Goal: Task Accomplishment & Management: Manage account settings

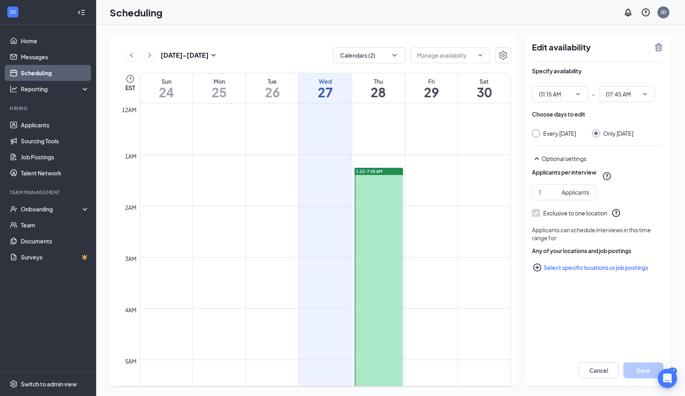
scroll to position [7, 0]
click at [389, 167] on div "1:15-7:45 AM" at bounding box center [378, 164] width 48 height 7
click at [576, 96] on icon "ChevronDown" at bounding box center [578, 94] width 6 height 6
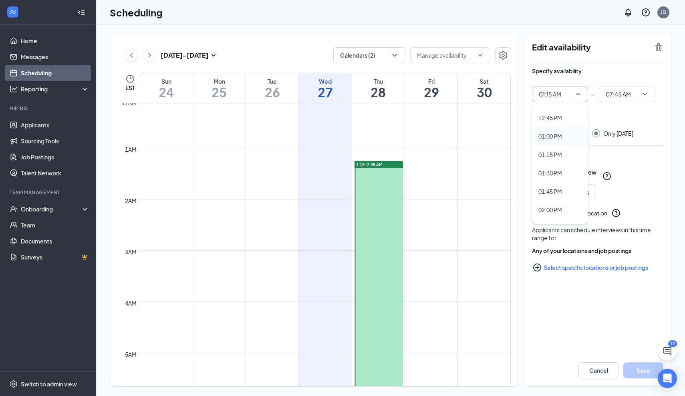
scroll to position [936, 0]
click at [556, 151] on div "01:15 PM" at bounding box center [550, 153] width 24 height 9
type input "01:15 PM"
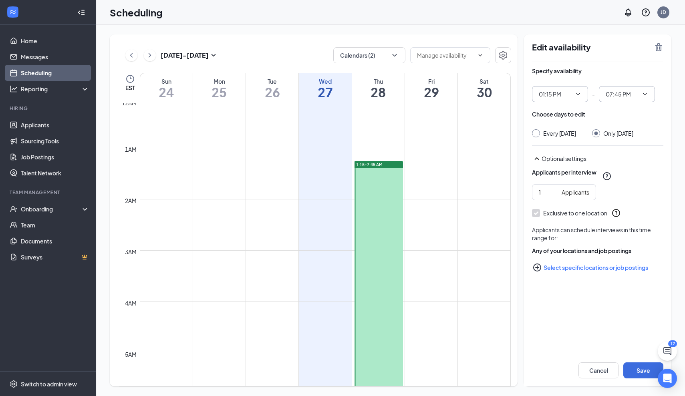
click at [643, 95] on icon "ChevronDown" at bounding box center [645, 94] width 6 height 6
click at [645, 94] on icon "ChevronUp" at bounding box center [645, 94] width 6 height 6
click at [645, 94] on icon "ChevronDown" at bounding box center [645, 94] width 6 height 6
click at [617, 195] on div "05:00 PM" at bounding box center [626, 190] width 56 height 18
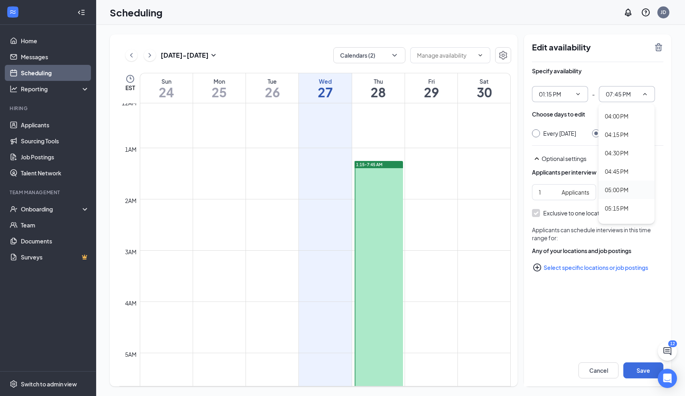
type input "05:00 PM"
click at [642, 374] on button "Save" at bounding box center [643, 370] width 40 height 16
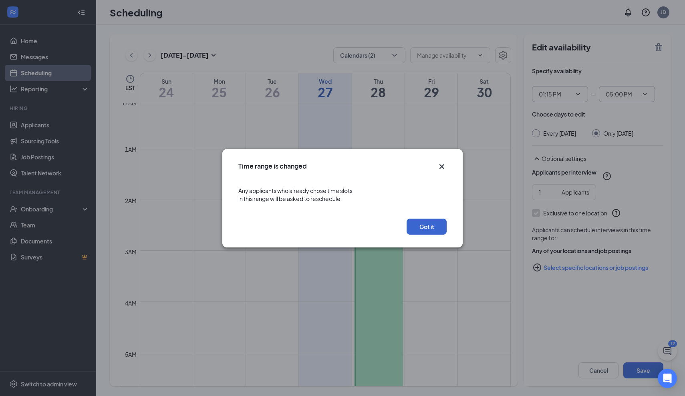
click at [433, 225] on button "Got it" at bounding box center [427, 227] width 40 height 16
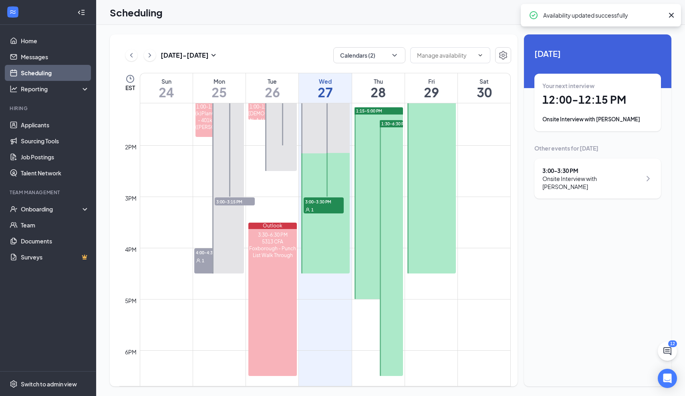
scroll to position [634, 0]
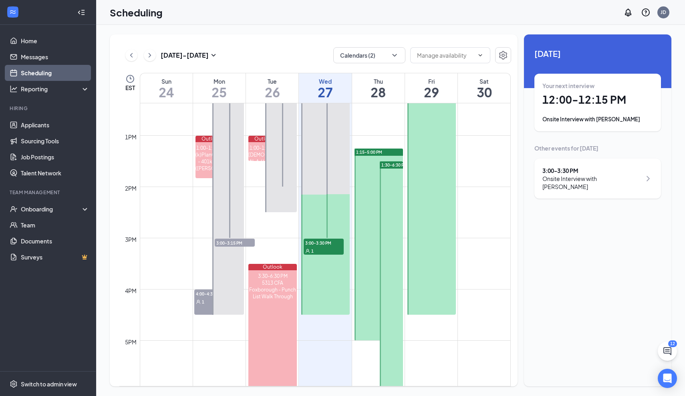
click at [369, 153] on span "1:15-5:00 PM" at bounding box center [369, 152] width 26 height 6
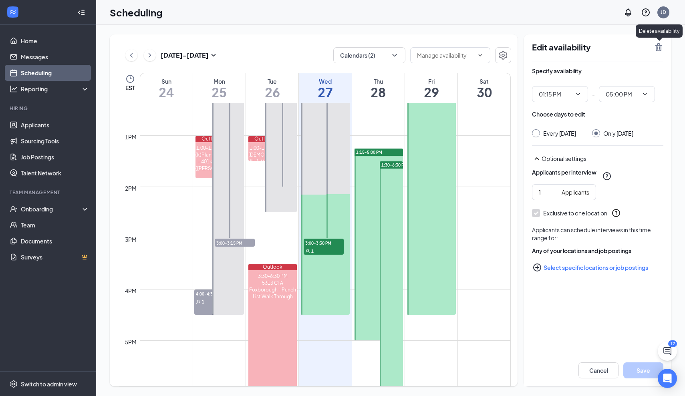
click at [662, 43] on icon "TrashOutline" at bounding box center [659, 47] width 10 height 10
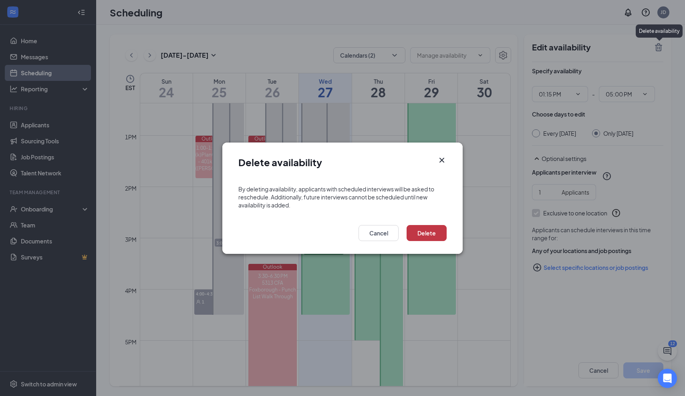
click at [435, 234] on button "Delete" at bounding box center [427, 233] width 40 height 16
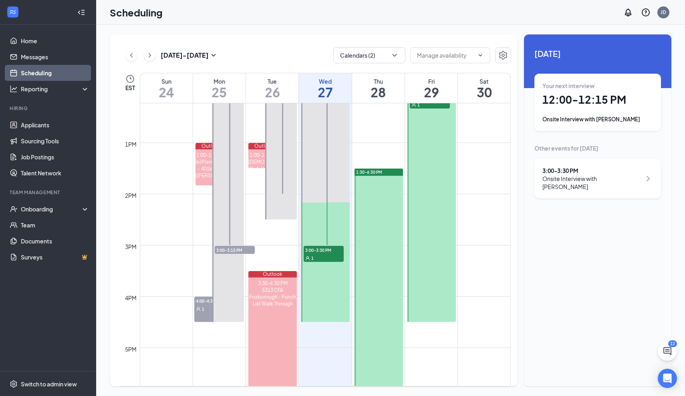
scroll to position [620, 0]
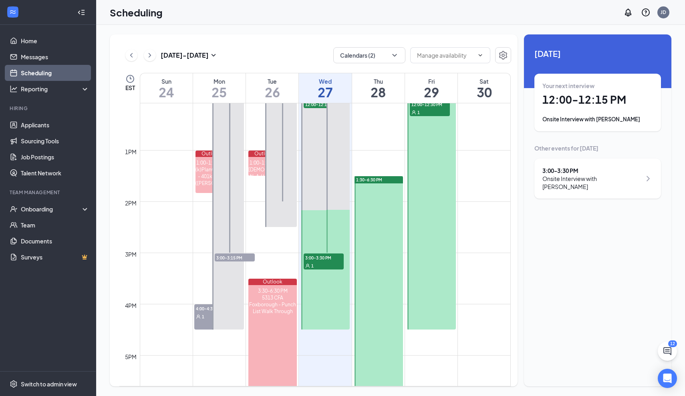
click at [383, 183] on div "1:30-6:30 PM" at bounding box center [378, 179] width 48 height 7
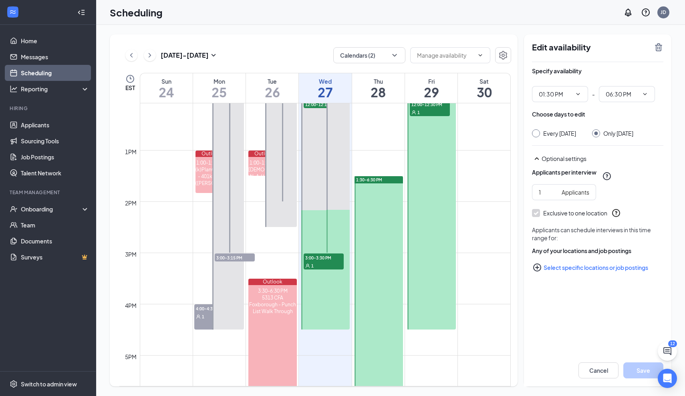
click at [385, 221] on div at bounding box center [378, 304] width 48 height 256
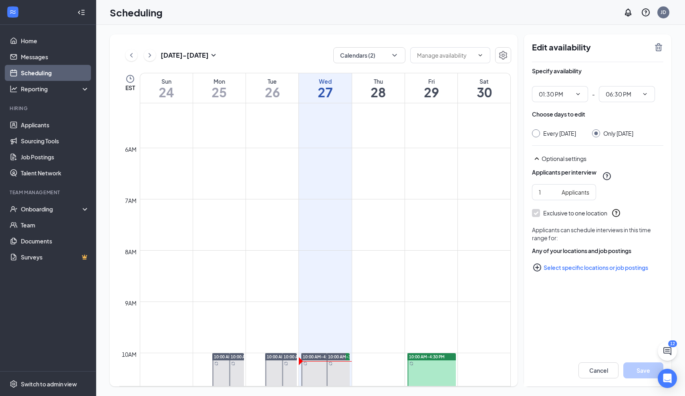
scroll to position [860, 0]
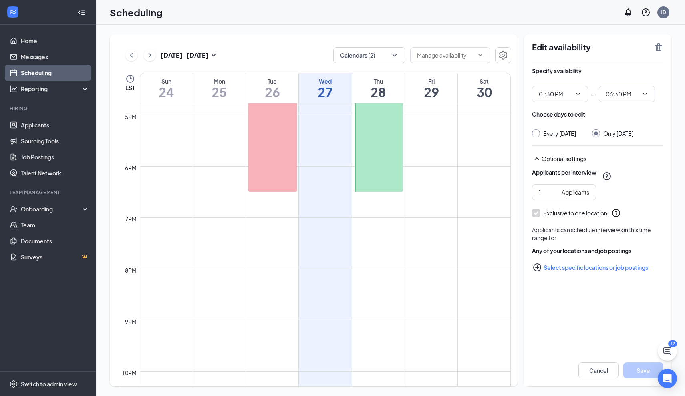
click at [385, 163] on div at bounding box center [378, 64] width 48 height 256
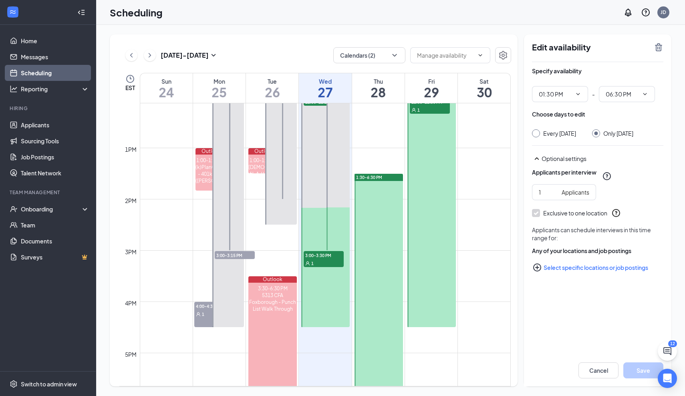
scroll to position [630, 0]
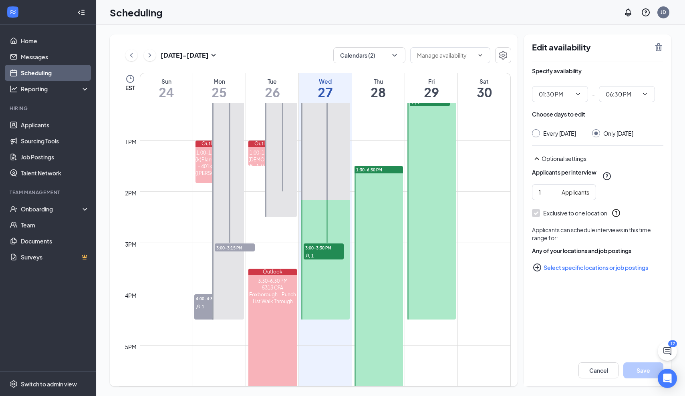
click at [381, 174] on div at bounding box center [378, 294] width 48 height 256
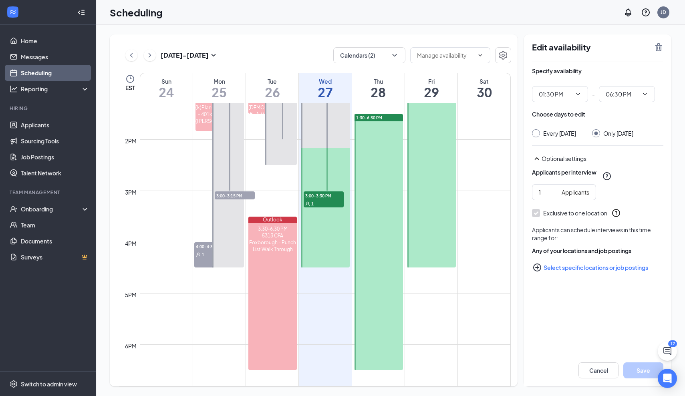
scroll to position [685, 0]
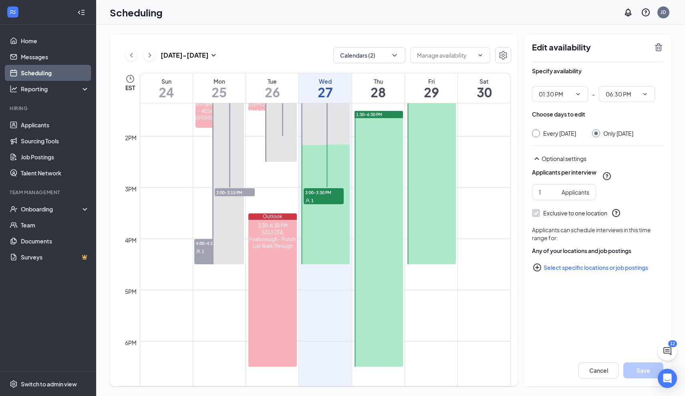
click at [367, 178] on div at bounding box center [378, 239] width 48 height 256
click at [366, 181] on div at bounding box center [378, 239] width 48 height 256
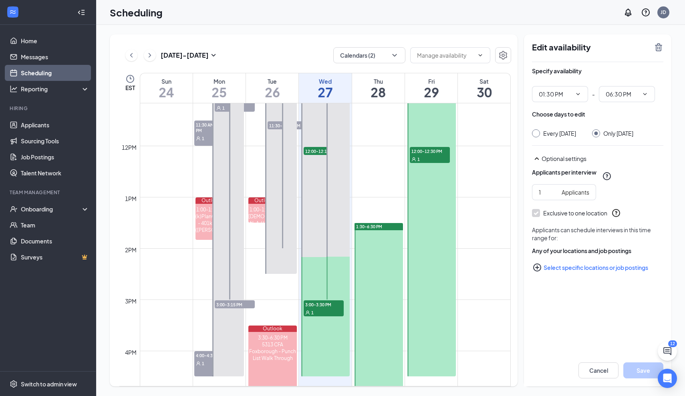
scroll to position [573, 0]
click at [368, 225] on span "1:30-6:30 PM" at bounding box center [369, 226] width 26 height 6
click at [575, 197] on div "Applicants" at bounding box center [576, 192] width 28 height 9
click at [46, 127] on link "Applicants" at bounding box center [55, 125] width 68 height 16
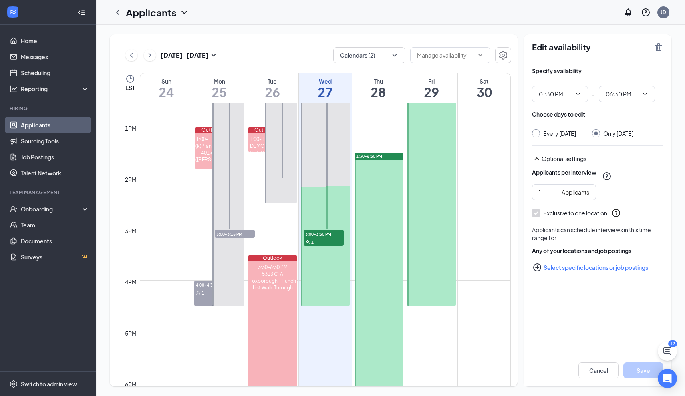
scroll to position [744, 0]
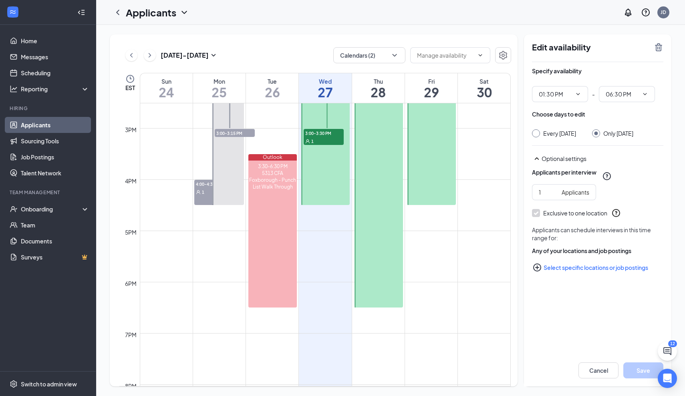
click at [387, 150] on div at bounding box center [378, 180] width 48 height 256
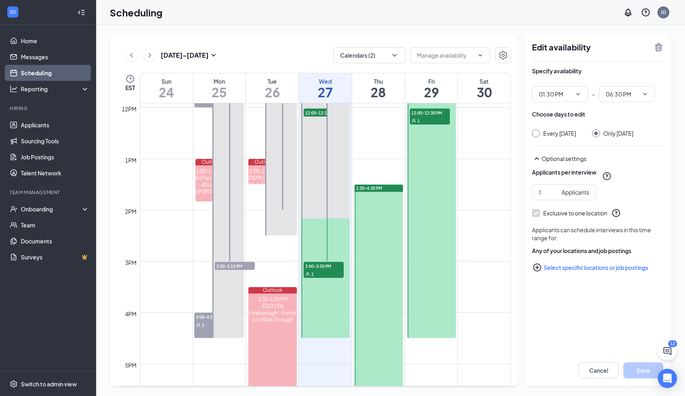
scroll to position [605, 0]
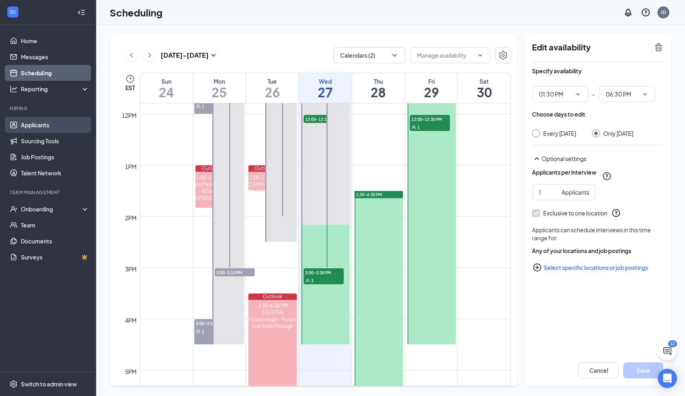
click at [45, 122] on link "Applicants" at bounding box center [55, 125] width 68 height 16
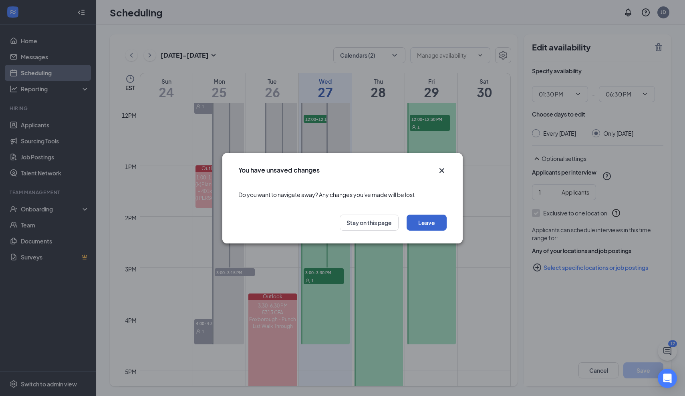
click at [431, 219] on button "Leave" at bounding box center [427, 223] width 40 height 16
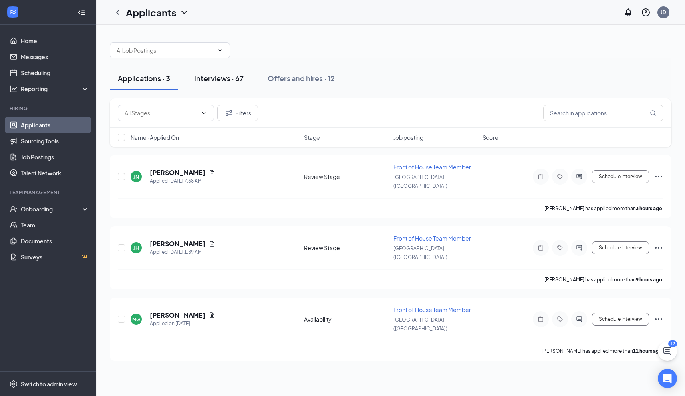
click at [227, 78] on div "Interviews · 67" at bounding box center [218, 78] width 49 height 10
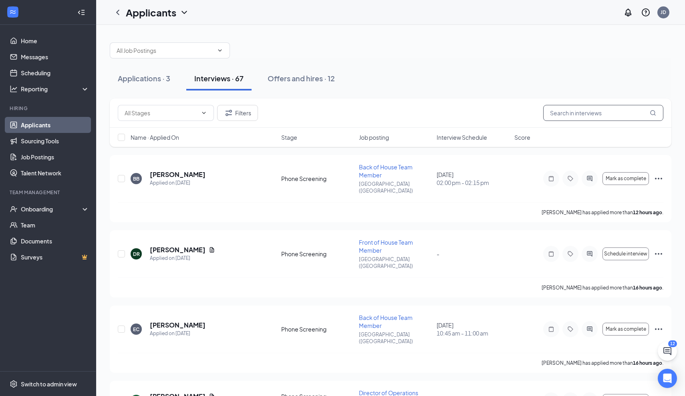
click at [560, 115] on input "text" at bounding box center [603, 113] width 120 height 16
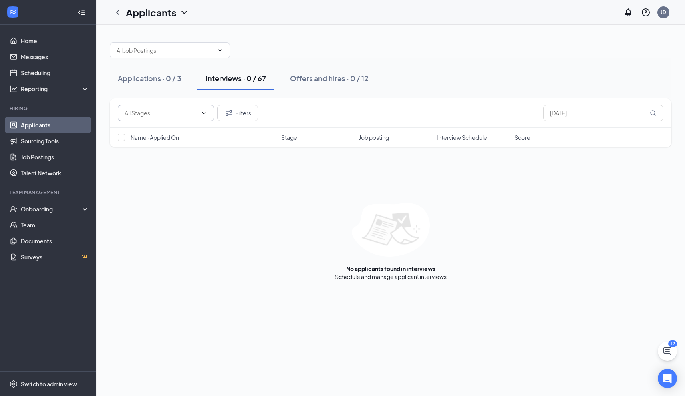
click at [192, 115] on input "text" at bounding box center [161, 113] width 73 height 9
click at [321, 118] on div "Filters [DATE]" at bounding box center [391, 113] width 546 height 16
click at [624, 107] on input "[DATE]" at bounding box center [603, 113] width 120 height 16
click at [619, 115] on input "[DATE]" at bounding box center [603, 113] width 120 height 16
type input "T"
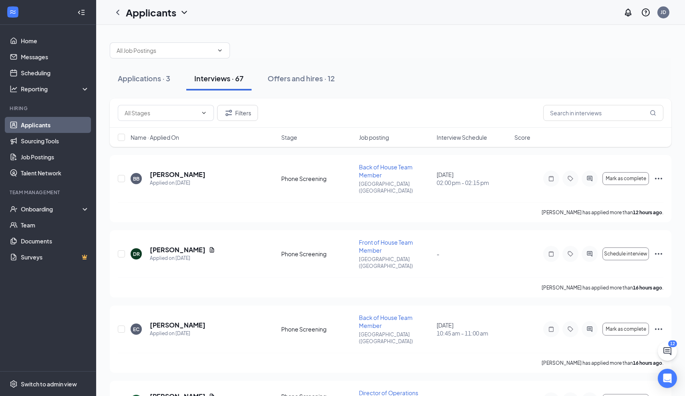
click at [477, 133] on span "Interview Schedule" at bounding box center [462, 137] width 50 height 8
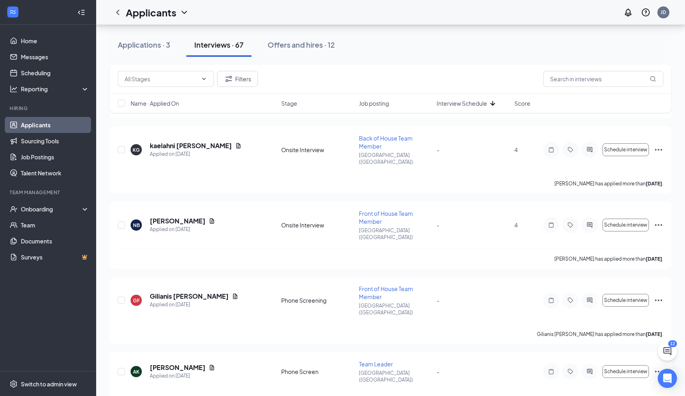
scroll to position [3147, 0]
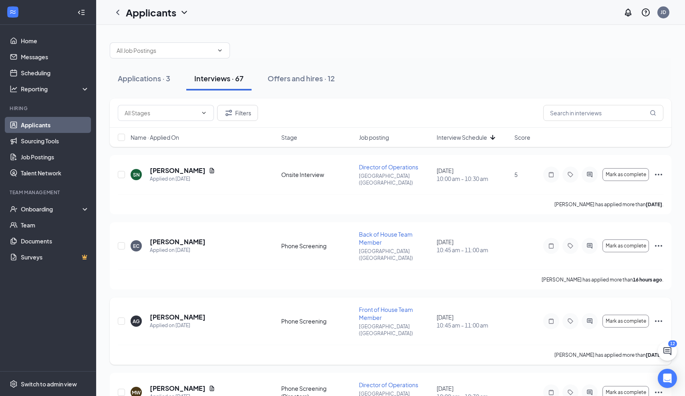
click at [397, 298] on div "AG [PERSON_NAME] Applied on [DATE] Phone Screening Front of House Team Member […" at bounding box center [391, 331] width 562 height 67
click at [155, 81] on div "Applications · 3" at bounding box center [144, 78] width 52 height 10
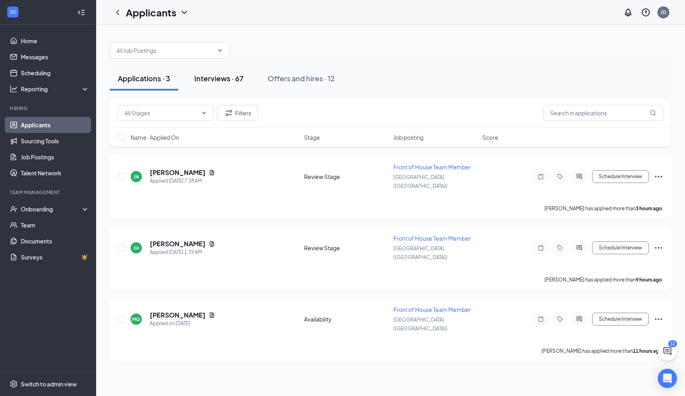
click at [227, 79] on div "Interviews · 67" at bounding box center [218, 78] width 49 height 10
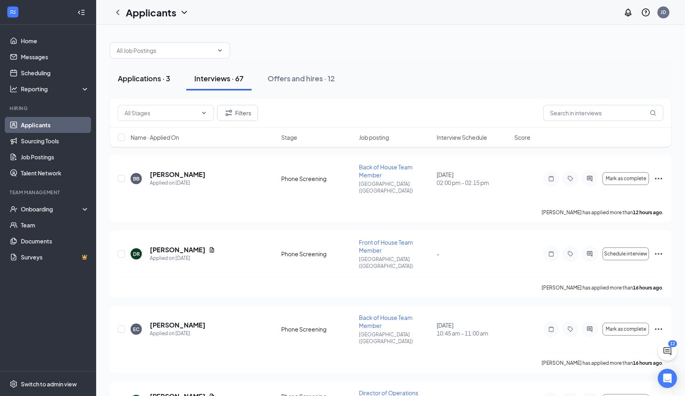
scroll to position [0, 0]
click at [36, 80] on link "Scheduling" at bounding box center [55, 73] width 68 height 16
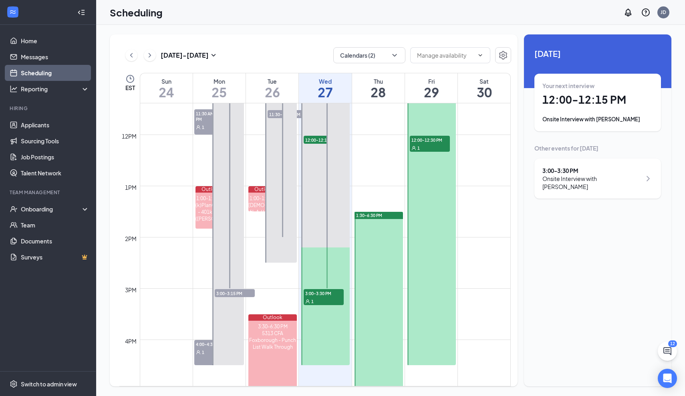
click at [368, 211] on div "1:30-6:30 PM" at bounding box center [378, 339] width 50 height 256
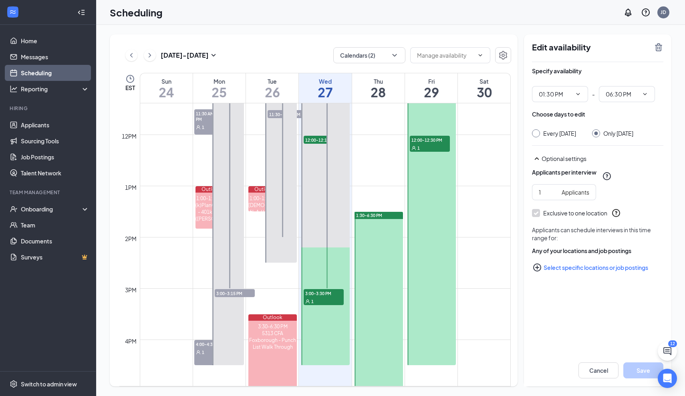
click at [641, 211] on div "Applicants per interview 1 Applicants Exclusive to one location Applicants can …" at bounding box center [597, 219] width 131 height 112
click at [563, 308] on div "Specify availability 01:30 PM - 06:30 PM Choose days to edit Every [DATE] Only …" at bounding box center [597, 185] width 131 height 246
click at [588, 233] on div "Applicants per interview 1 Applicants Exclusive to one location Applicants can …" at bounding box center [597, 219] width 131 height 112
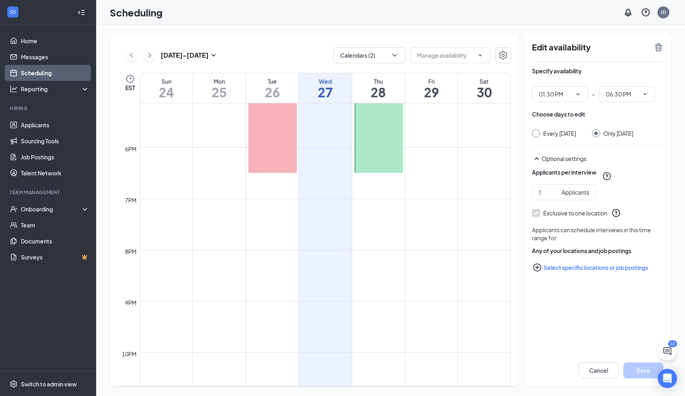
scroll to position [948, 0]
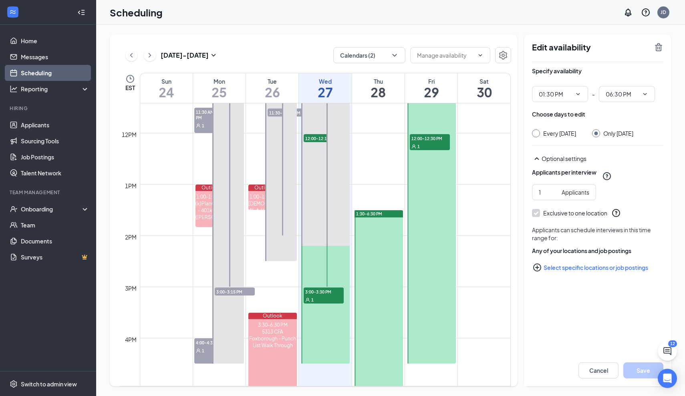
click at [437, 132] on div at bounding box center [431, 197] width 48 height 333
click at [432, 143] on div "1" at bounding box center [430, 146] width 40 height 8
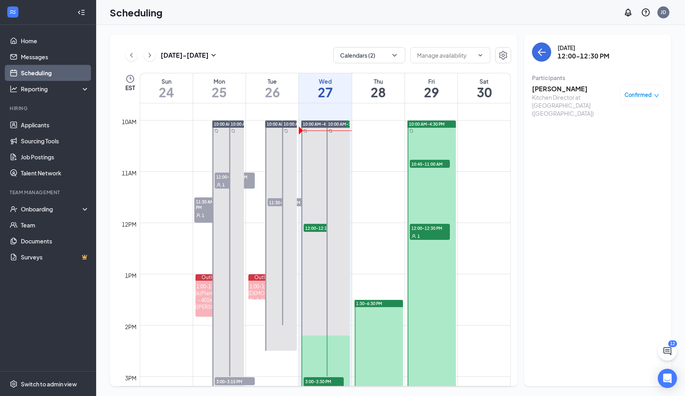
click at [431, 171] on div at bounding box center [431, 287] width 48 height 333
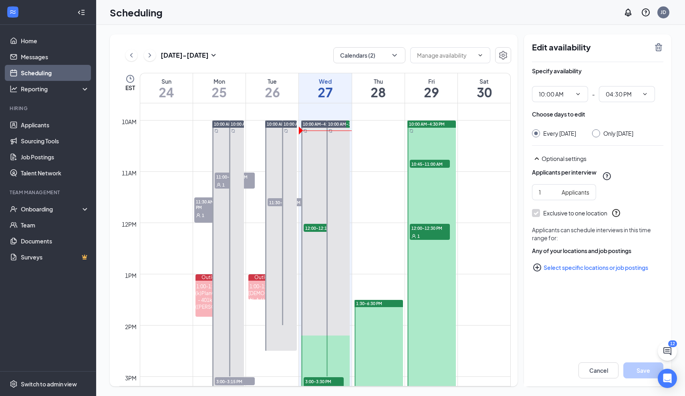
click at [424, 233] on div "1" at bounding box center [430, 236] width 40 height 8
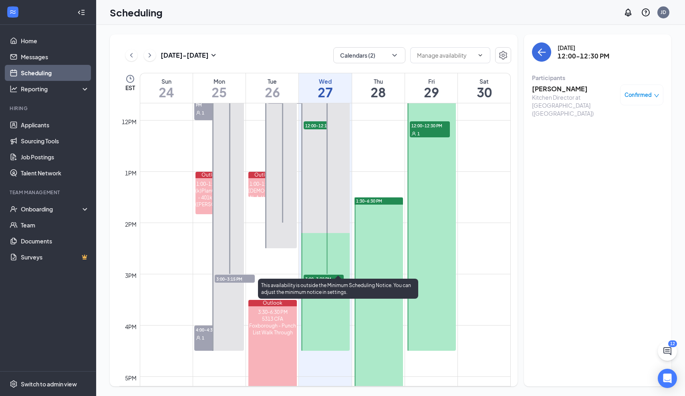
click at [335, 271] on div at bounding box center [337, 146] width 23 height 256
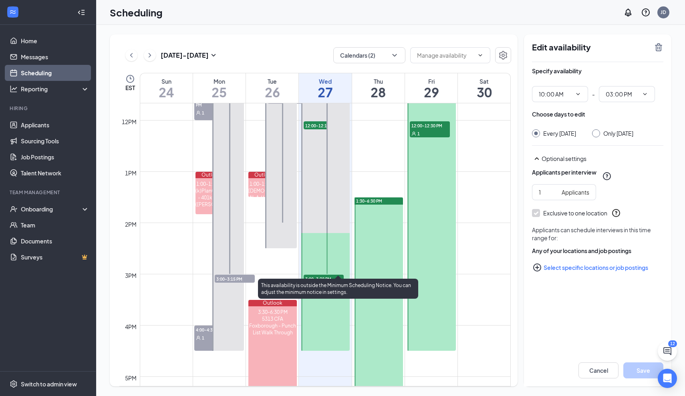
click at [330, 279] on div "This availability is outside the Minimum Scheduling Notice. You can adjust the …" at bounding box center [338, 289] width 160 height 20
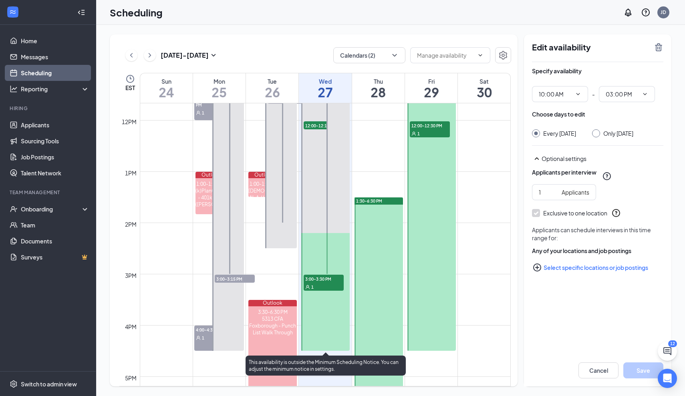
click at [345, 338] on div at bounding box center [325, 184] width 48 height 333
click at [328, 291] on div "3:00-3:30 PM 1" at bounding box center [324, 283] width 42 height 18
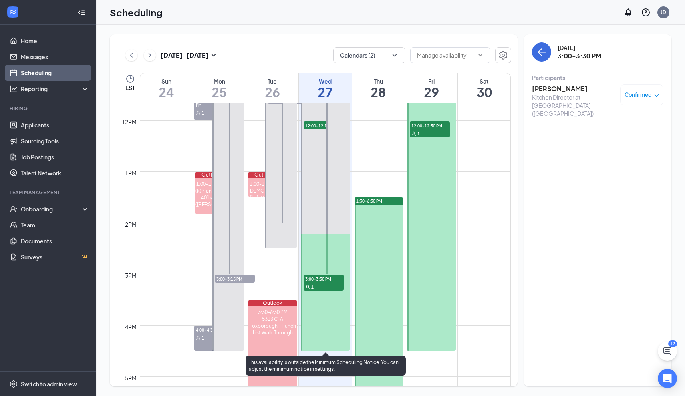
click at [320, 127] on span "12:00-12:15 PM" at bounding box center [324, 125] width 40 height 8
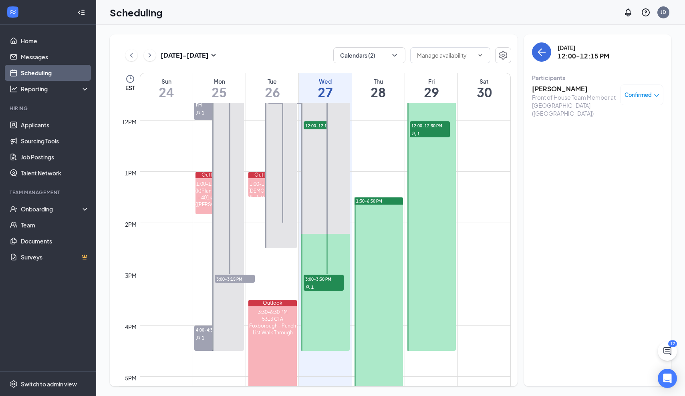
click at [438, 127] on span "12:00-12:30 PM" at bounding box center [430, 125] width 40 height 8
click at [567, 96] on div "Kitchen Director at [GEOGRAPHIC_DATA] ([GEOGRAPHIC_DATA])" at bounding box center [574, 105] width 84 height 24
click at [567, 89] on h3 "[PERSON_NAME]" at bounding box center [574, 89] width 84 height 9
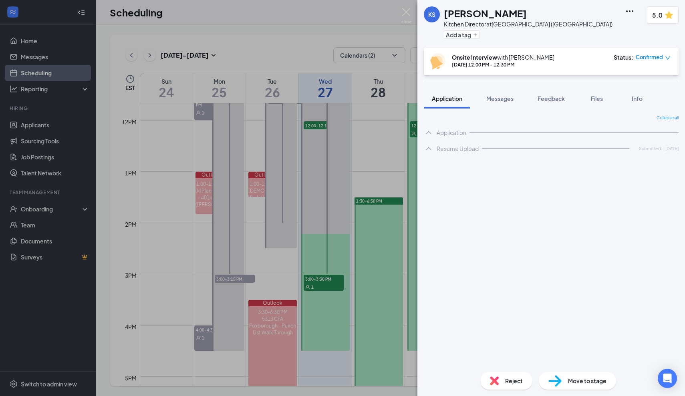
scroll to position [0, 0]
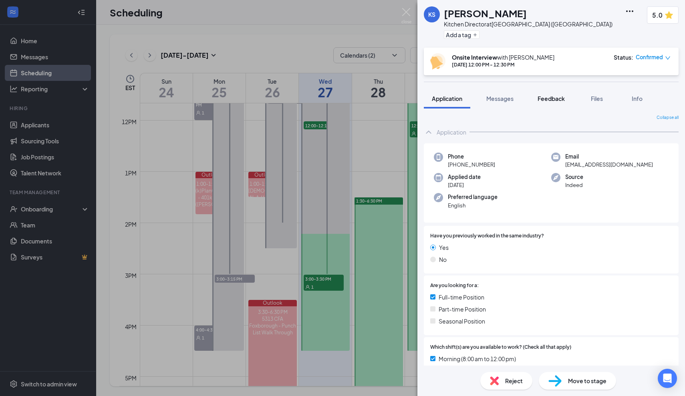
click at [553, 100] on span "Feedback" at bounding box center [551, 98] width 27 height 7
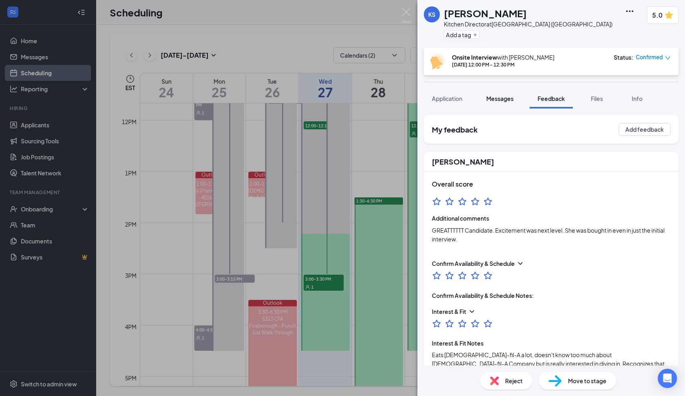
click at [504, 99] on span "Messages" at bounding box center [499, 98] width 27 height 7
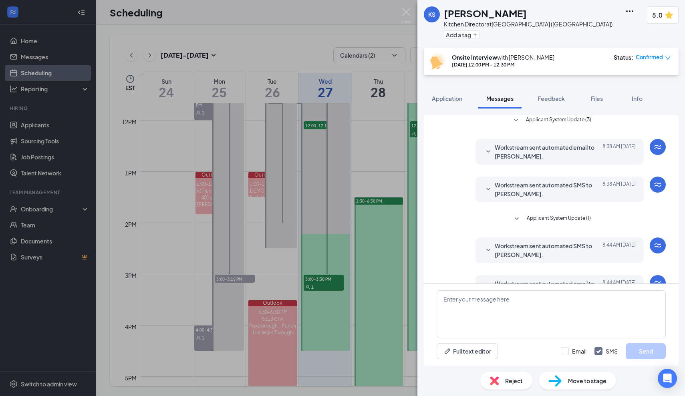
scroll to position [192, 0]
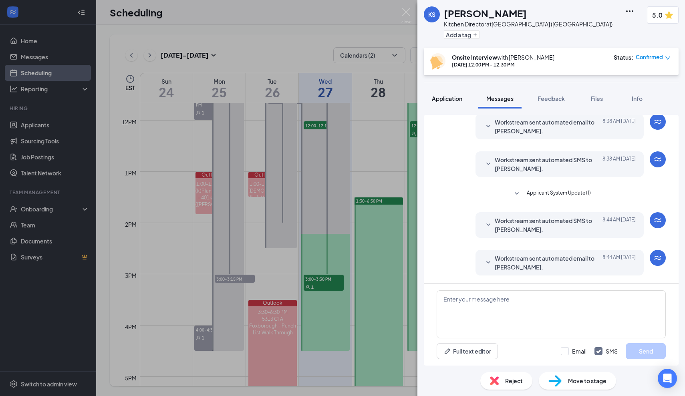
click at [453, 102] on span "Application" at bounding box center [447, 98] width 30 height 7
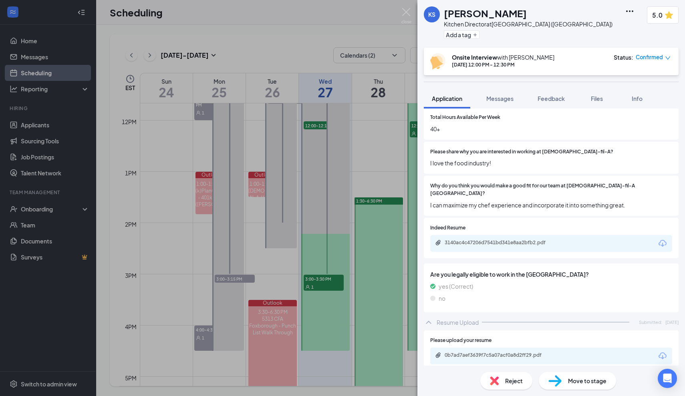
scroll to position [288, 0]
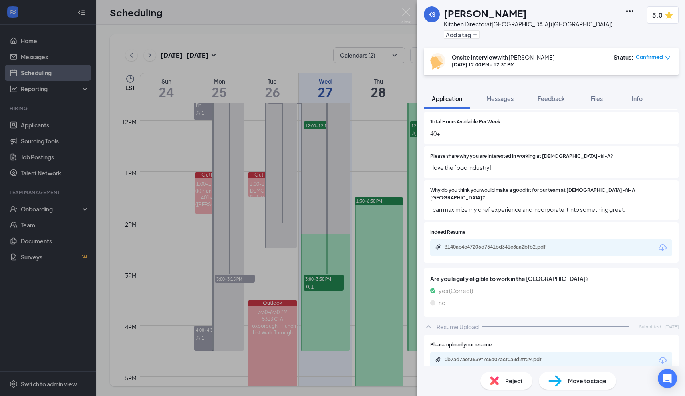
click at [508, 244] on div "3140ac4c47206d7541bd341e8aa2bfb2.pdf" at bounding box center [501, 247] width 112 height 6
